Goal: Information Seeking & Learning: Learn about a topic

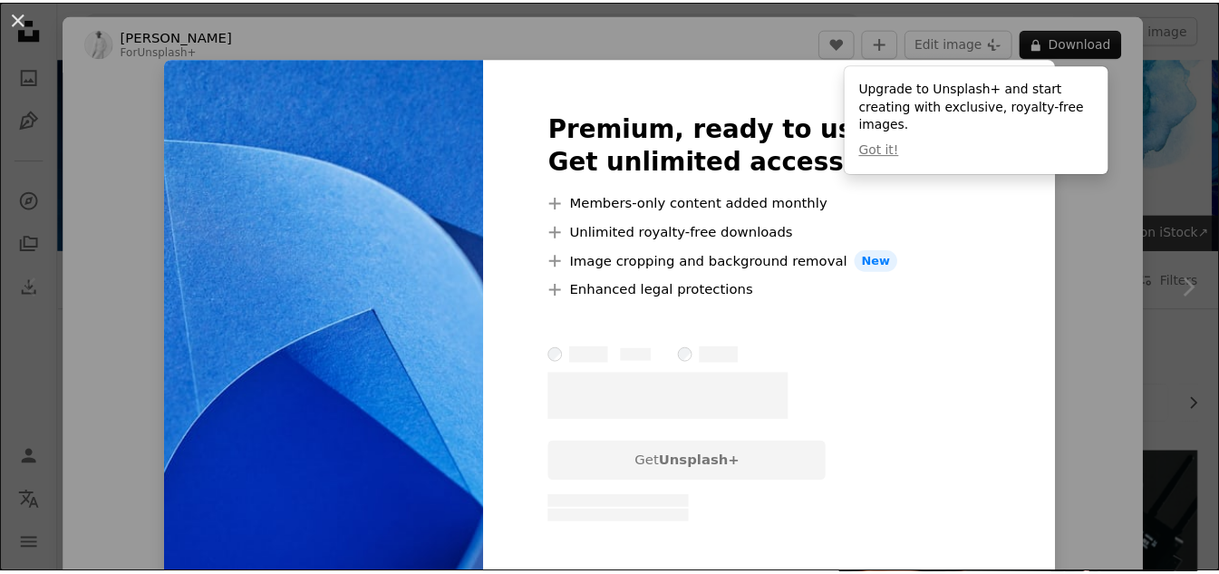
scroll to position [453, 0]
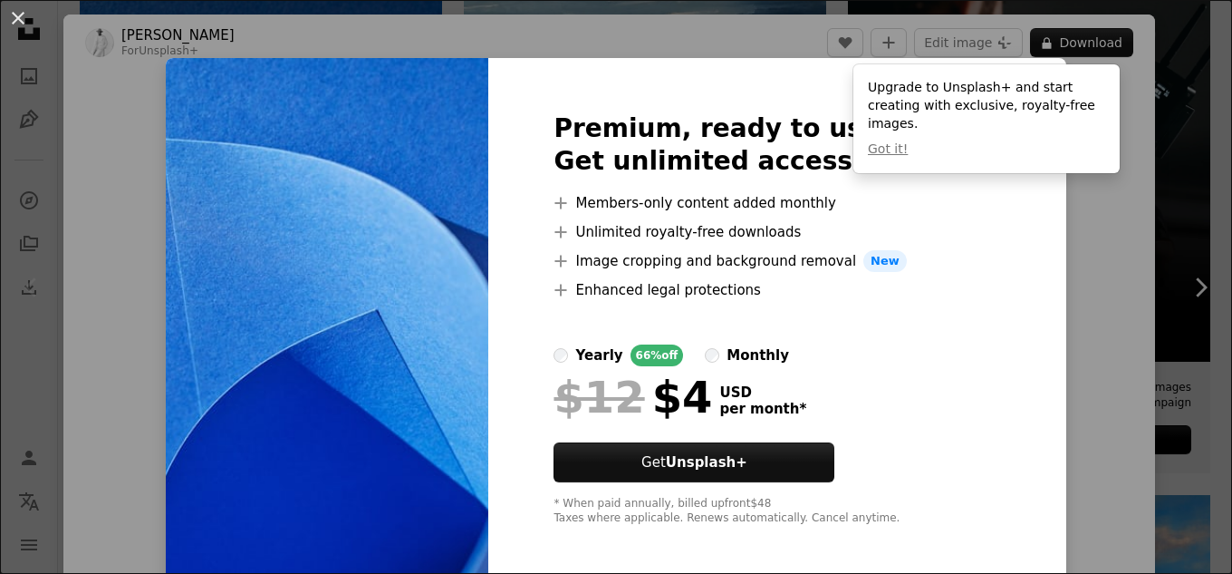
click at [1054, 204] on div "An X shape Premium, ready to use images. Get unlimited access. A plus sign Memb…" at bounding box center [616, 287] width 1232 height 574
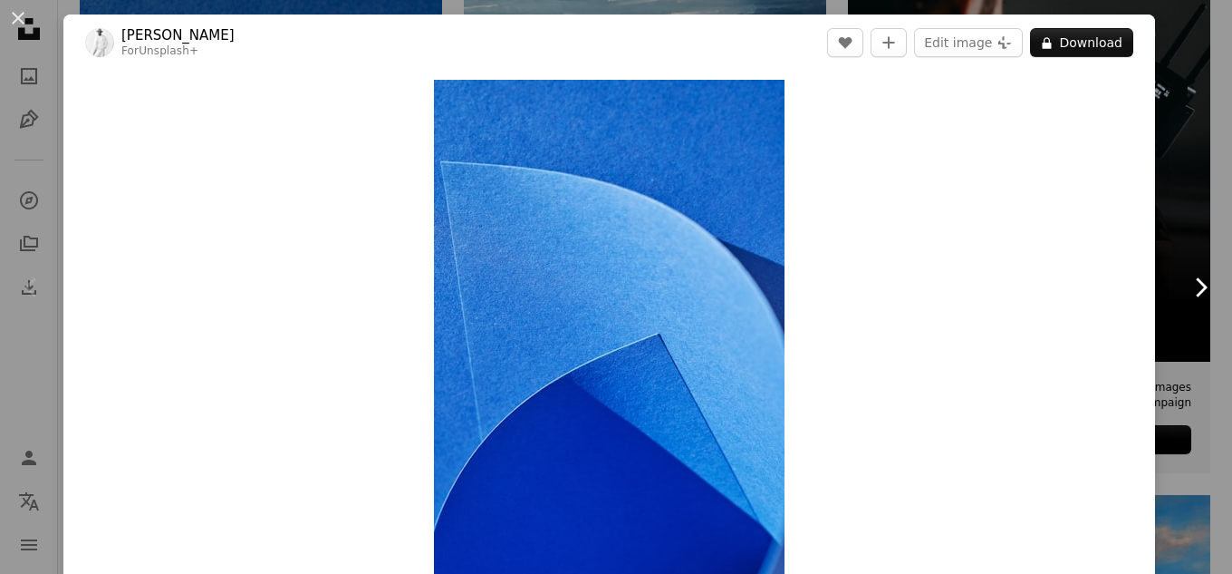
click at [1186, 293] on icon "Chevron right" at bounding box center [1200, 287] width 29 height 29
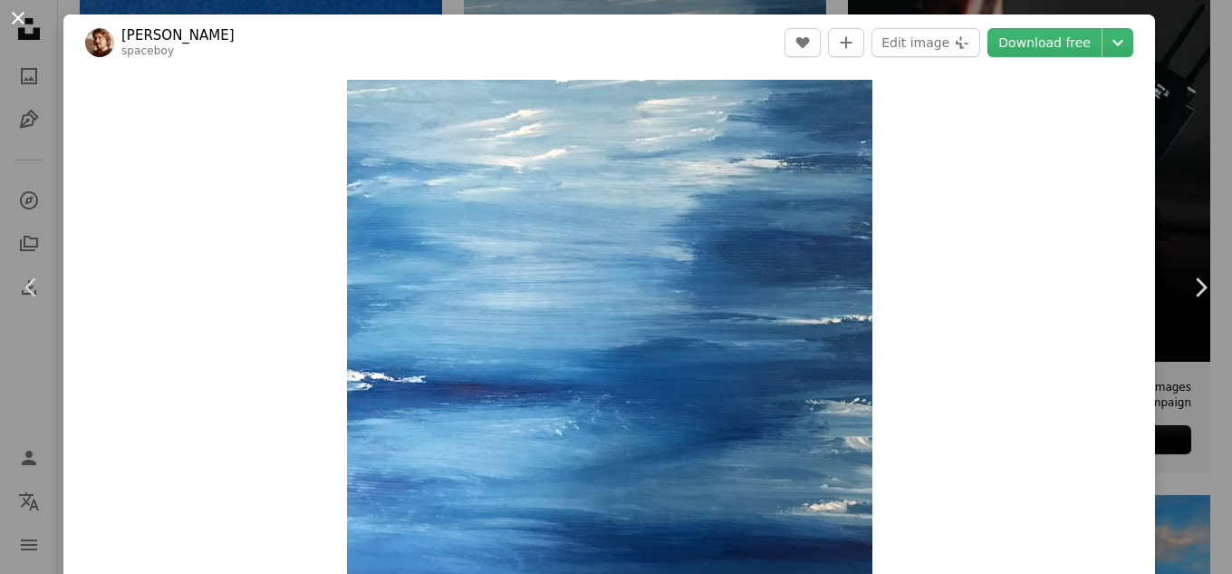
click at [24, 22] on button "An X shape" at bounding box center [18, 18] width 22 height 22
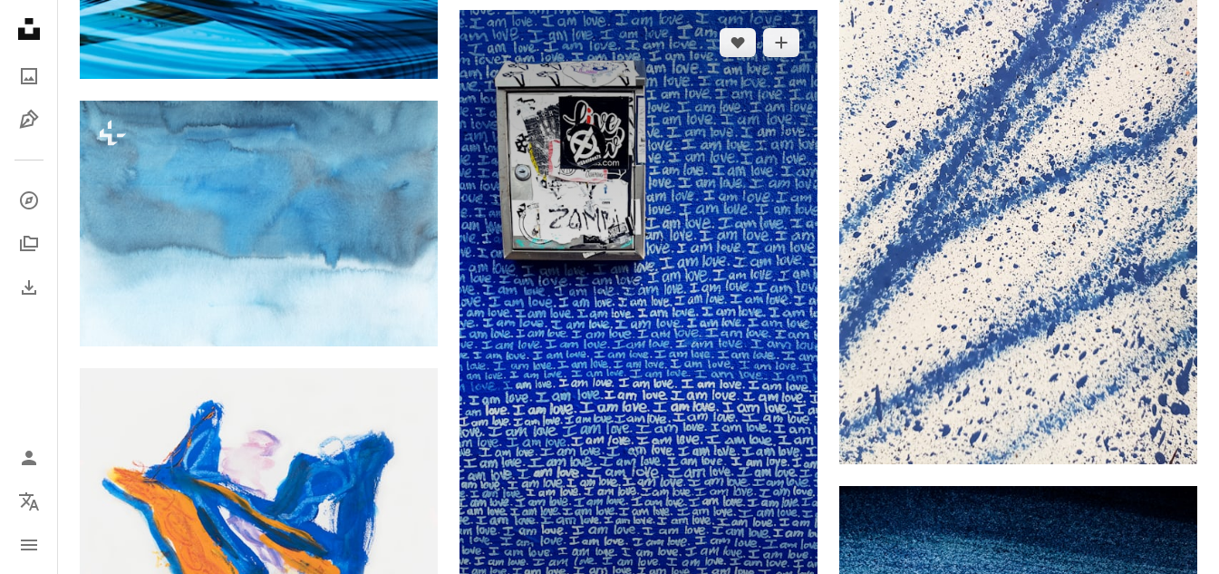
scroll to position [2084, 0]
